Goal: Transaction & Acquisition: Purchase product/service

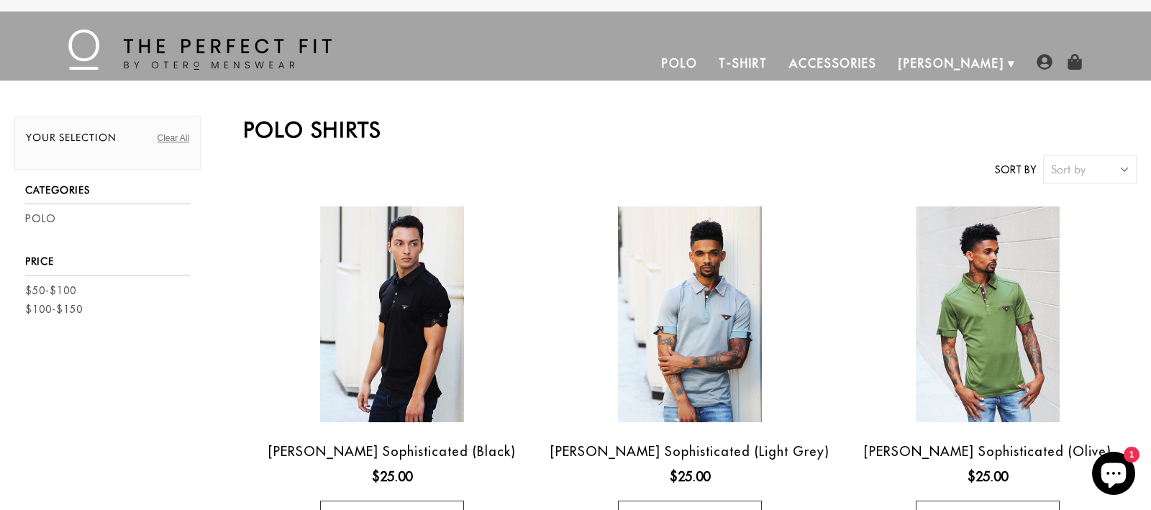
click at [778, 55] on link "T-Shirt" at bounding box center [743, 63] width 70 height 35
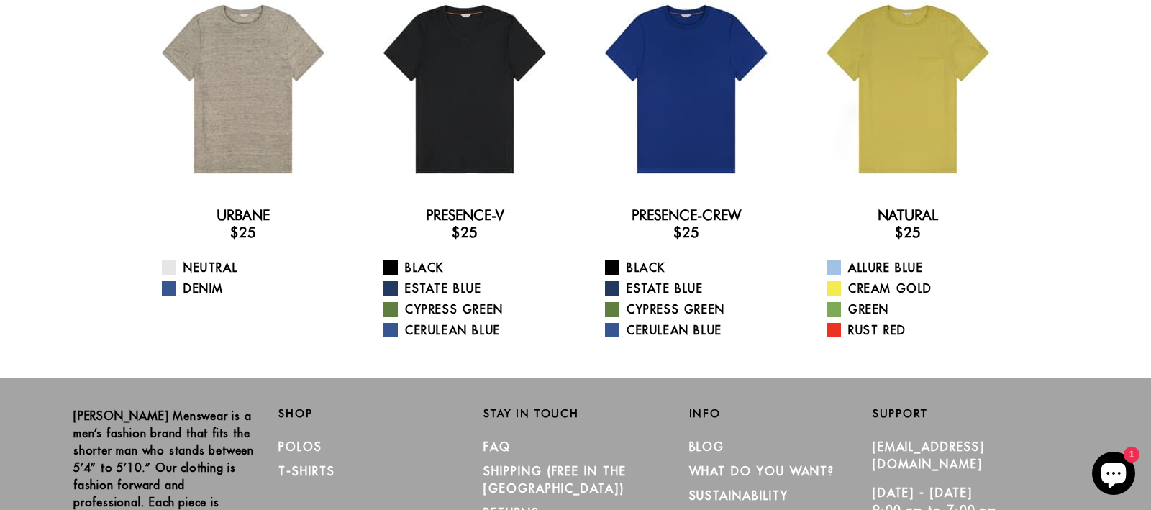
scroll to position [132, 0]
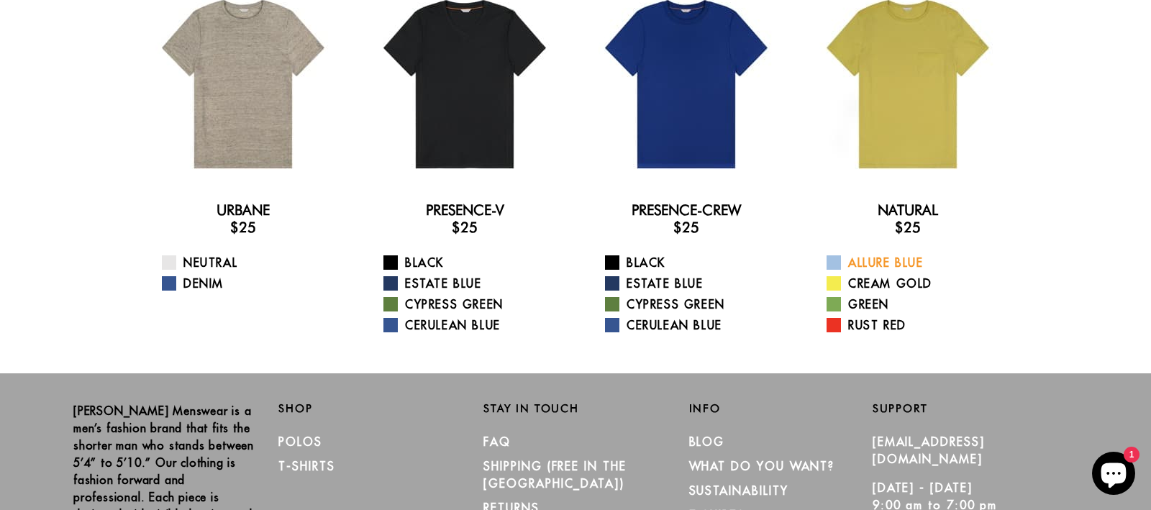
click at [837, 263] on span at bounding box center [834, 262] width 14 height 14
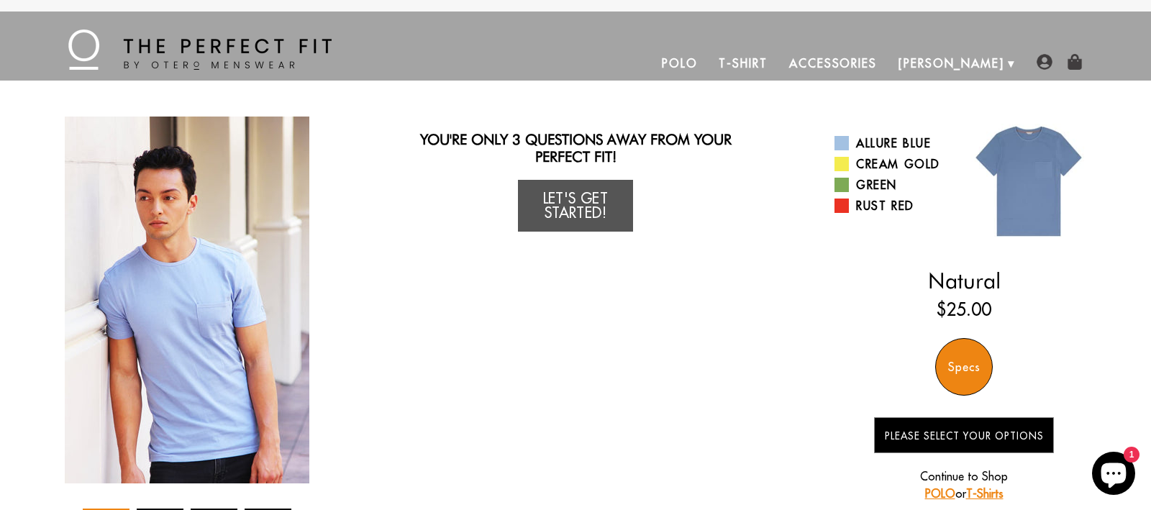
click at [570, 205] on link "Let's Get Started!" at bounding box center [575, 206] width 115 height 52
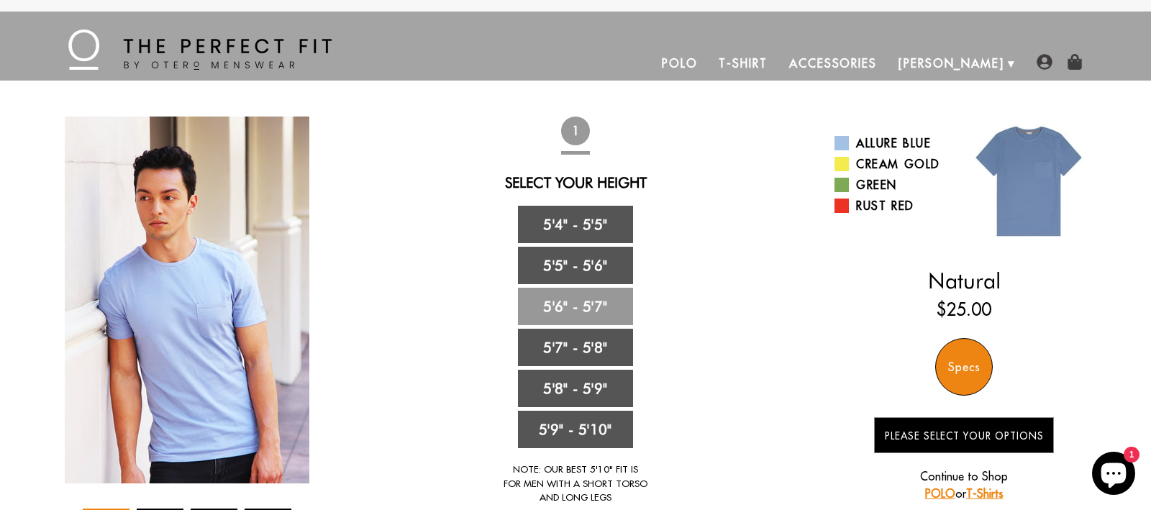
drag, startPoint x: 606, startPoint y: 303, endPoint x: 604, endPoint y: 295, distance: 8.0
click at [606, 302] on link "5'6" - 5'7"" at bounding box center [575, 306] width 115 height 37
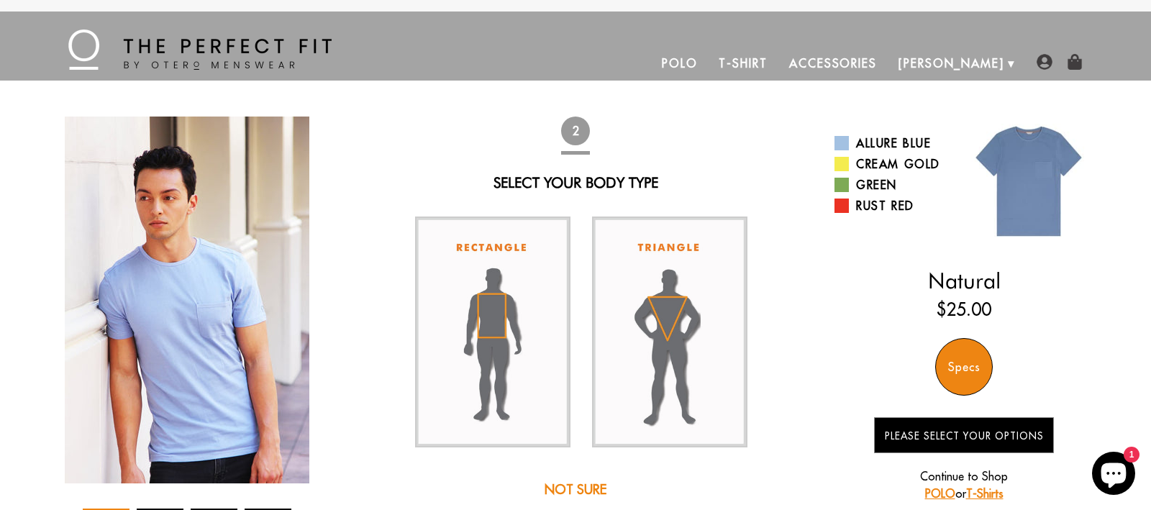
click at [480, 304] on img at bounding box center [492, 332] width 155 height 231
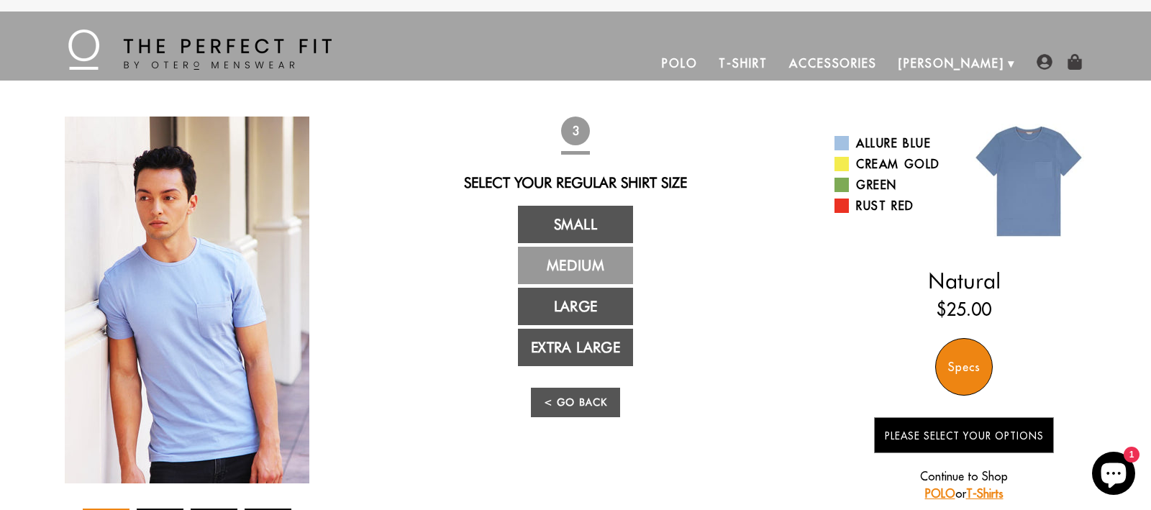
click at [576, 261] on link "Medium" at bounding box center [575, 265] width 115 height 37
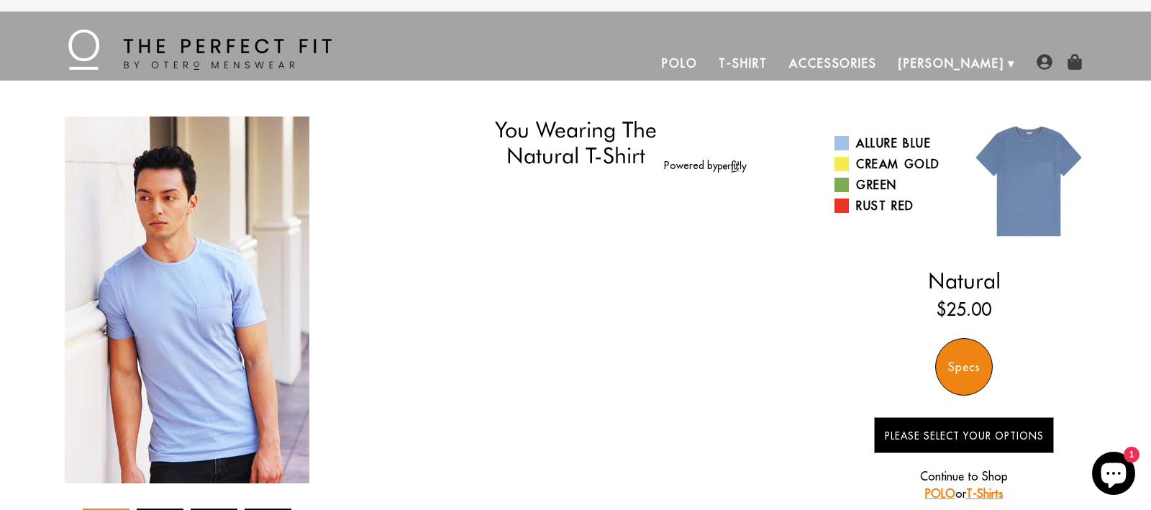
select select "56-57"
select select "M"
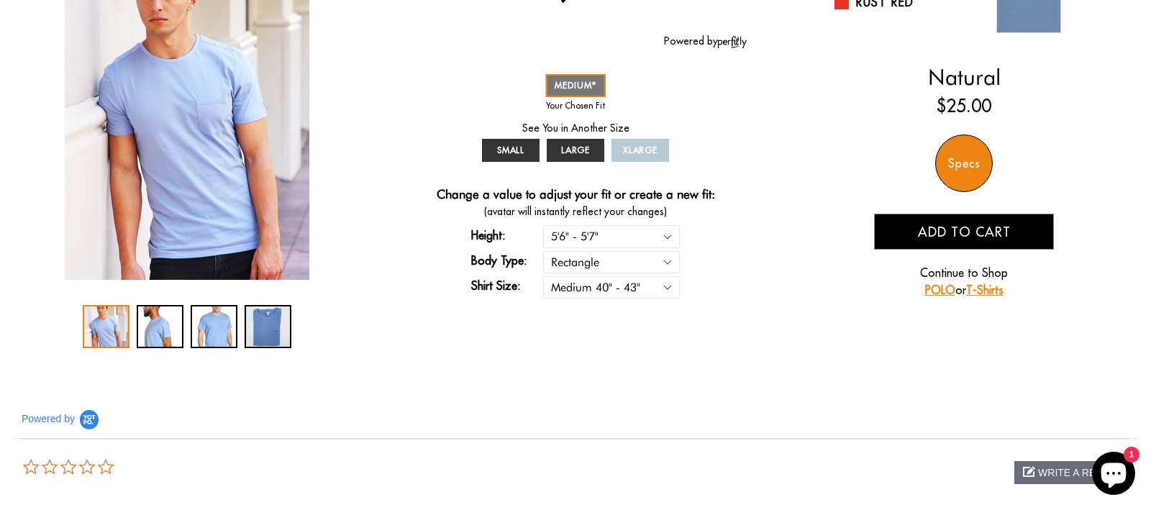
scroll to position [204, 0]
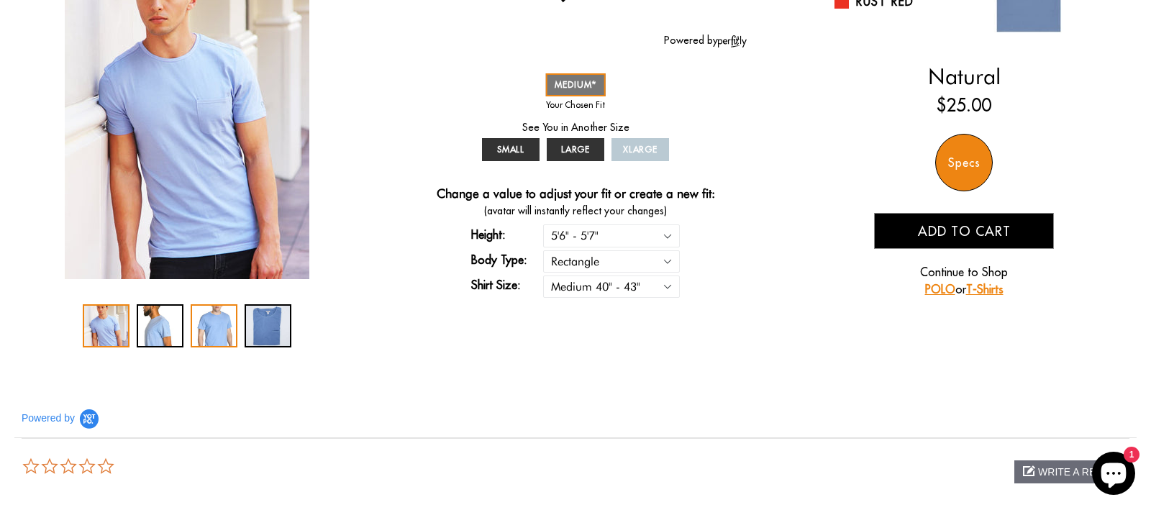
click at [213, 321] on div "3 / 4" at bounding box center [214, 325] width 47 height 43
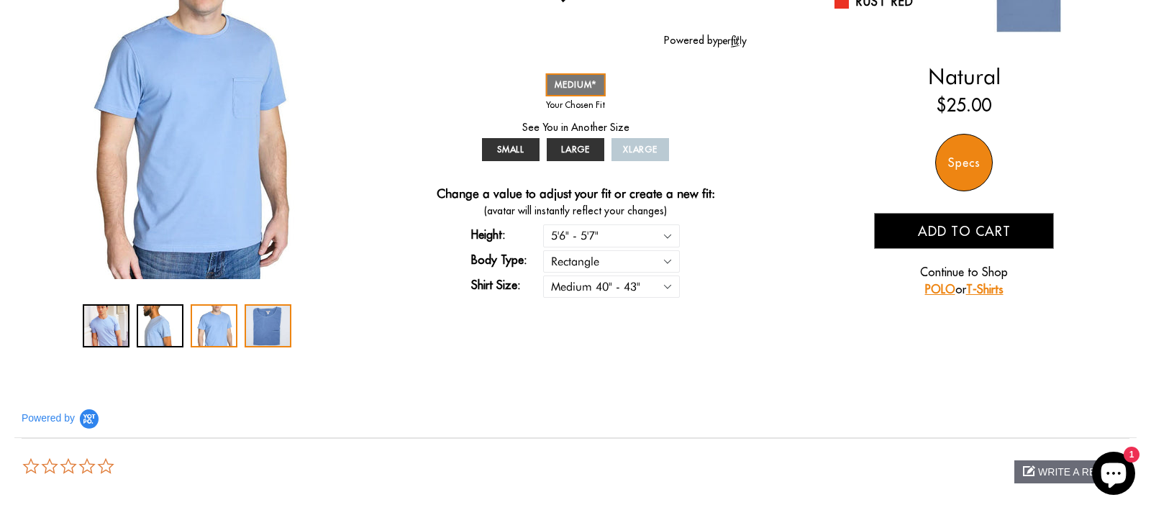
click at [260, 320] on div "4 / 4" at bounding box center [268, 325] width 47 height 43
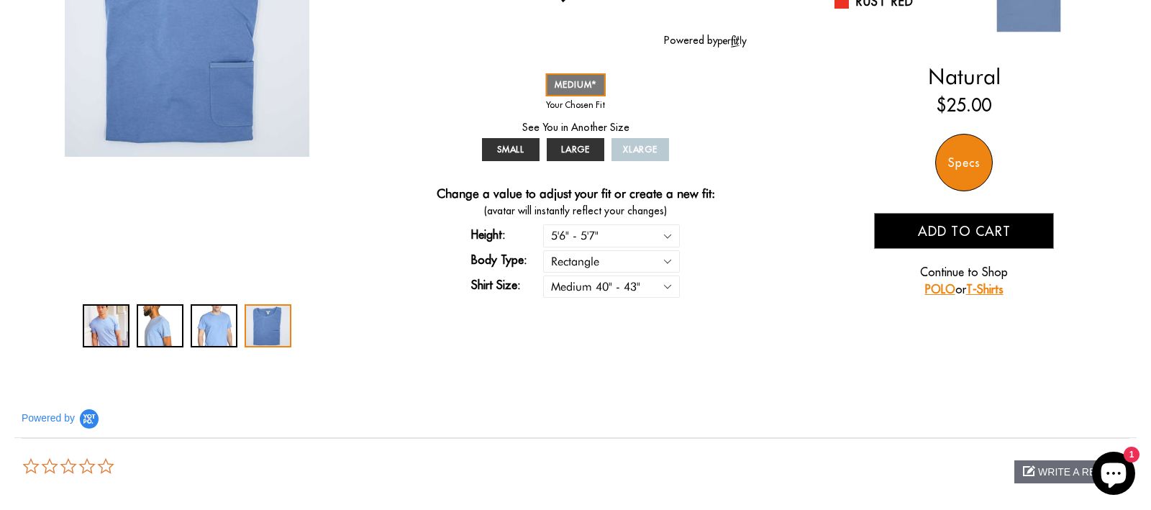
click at [135, 314] on div at bounding box center [187, 325] width 209 height 43
click at [97, 324] on div "1 / 4" at bounding box center [106, 325] width 47 height 43
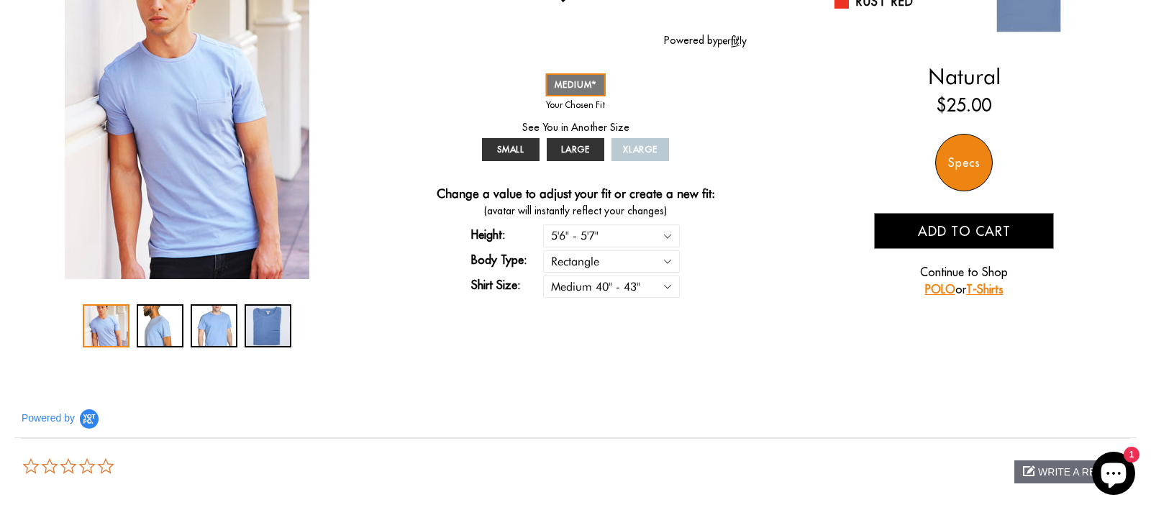
scroll to position [0, 0]
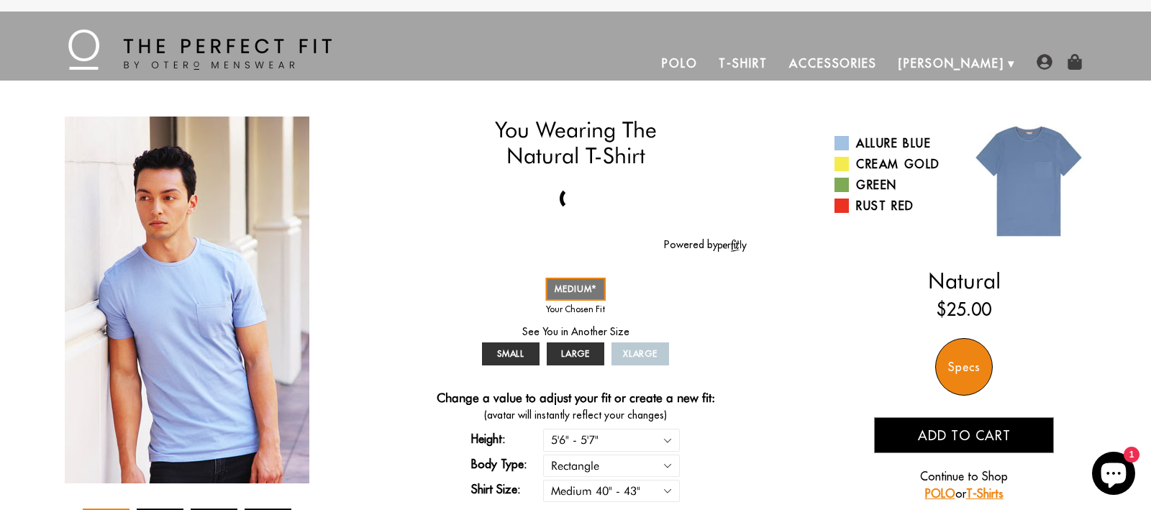
click at [778, 64] on link "T-Shirt" at bounding box center [743, 63] width 70 height 35
